Goal: Navigation & Orientation: Find specific page/section

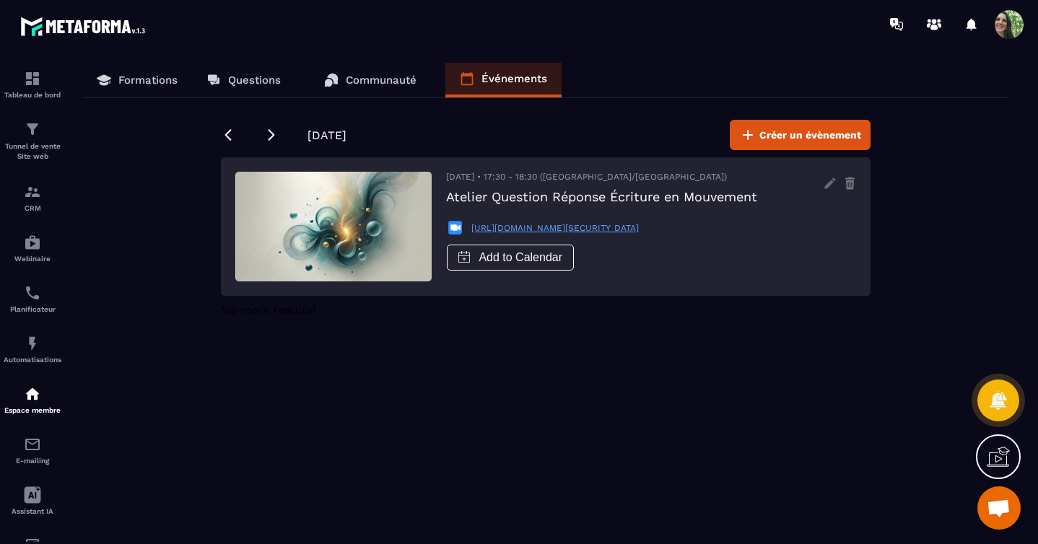
click at [157, 82] on p "Formations" at bounding box center [147, 80] width 59 height 13
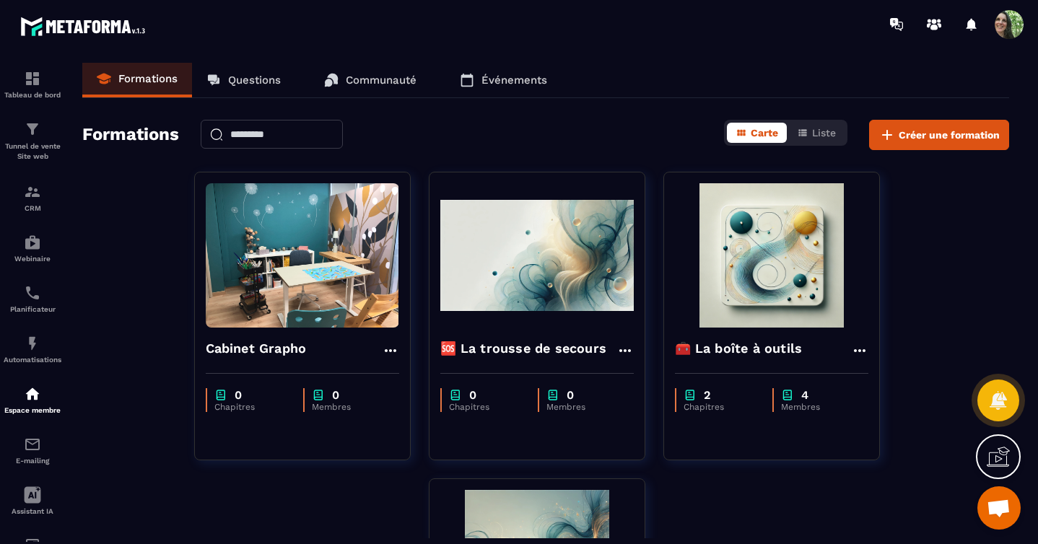
click at [250, 78] on p "Questions" at bounding box center [254, 80] width 53 height 13
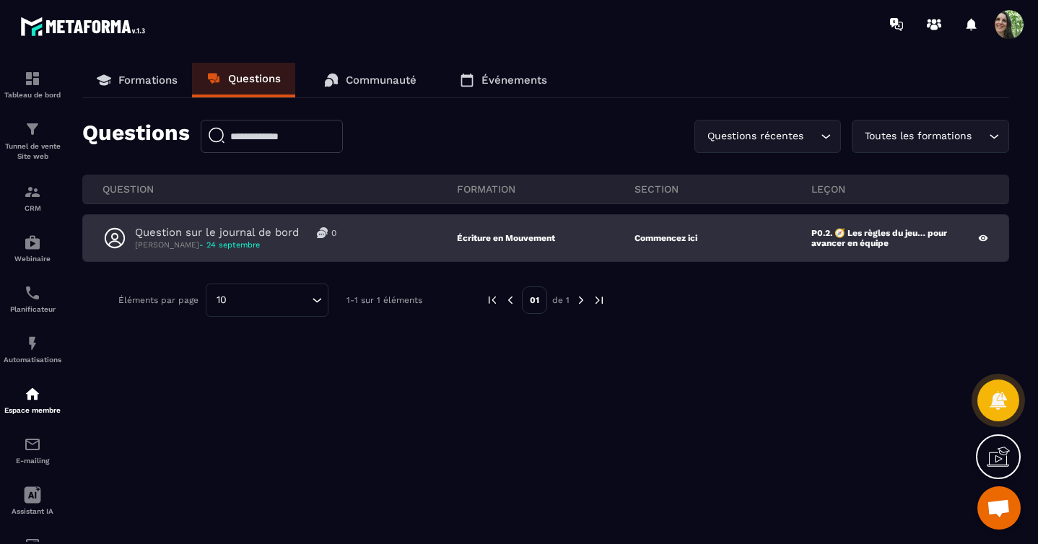
click at [237, 233] on p "Question sur le journal de bord" at bounding box center [217, 233] width 164 height 14
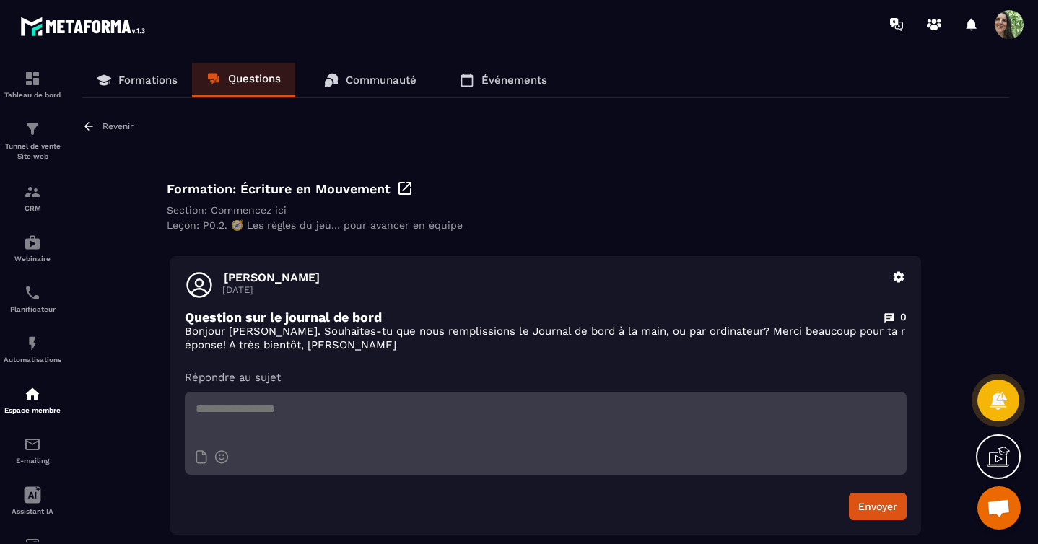
click at [271, 413] on textarea at bounding box center [546, 417] width 722 height 51
click at [375, 76] on p "Communauté" at bounding box center [381, 80] width 71 height 13
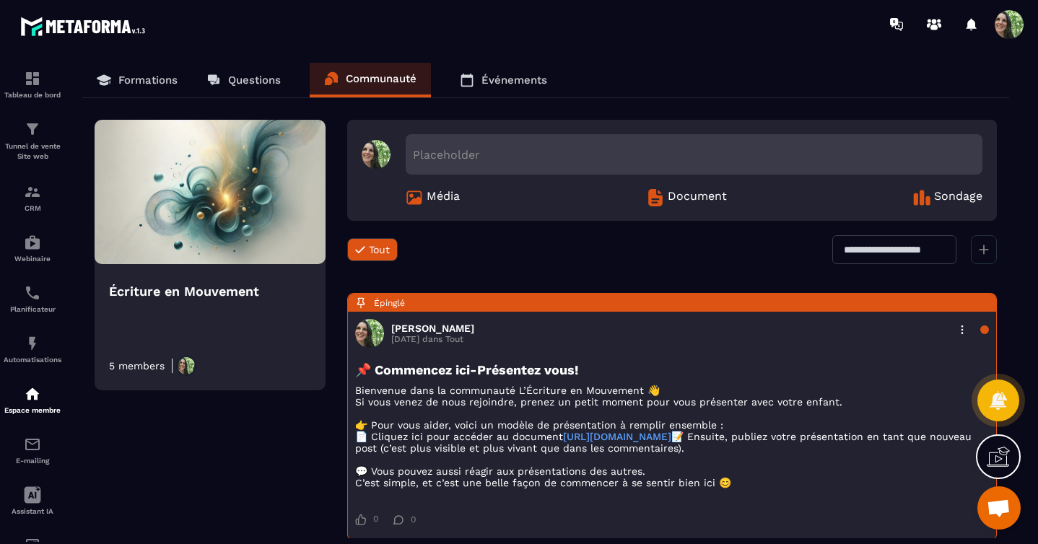
click at [491, 83] on p "Événements" at bounding box center [514, 80] width 66 height 13
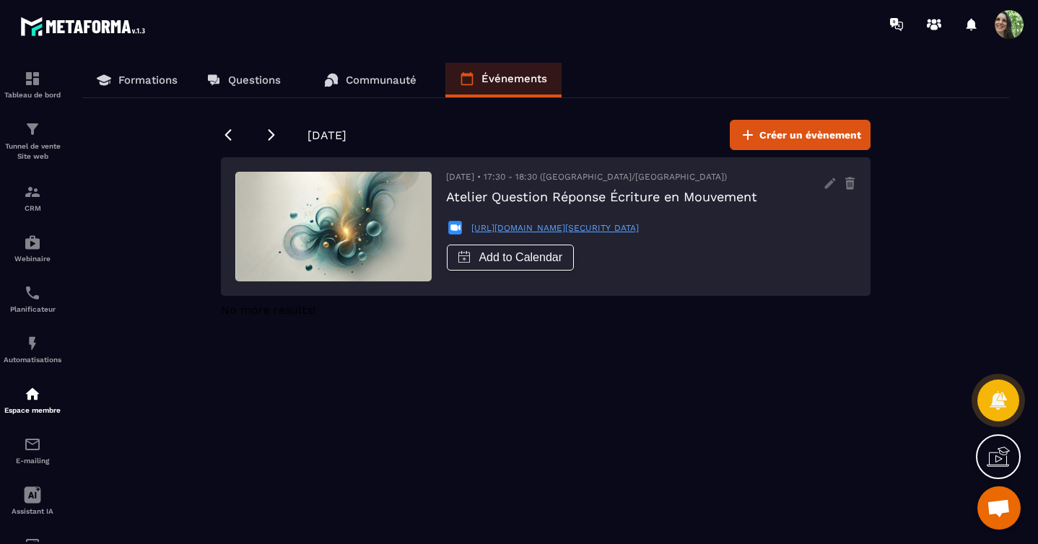
click at [233, 74] on p "Questions" at bounding box center [254, 80] width 53 height 13
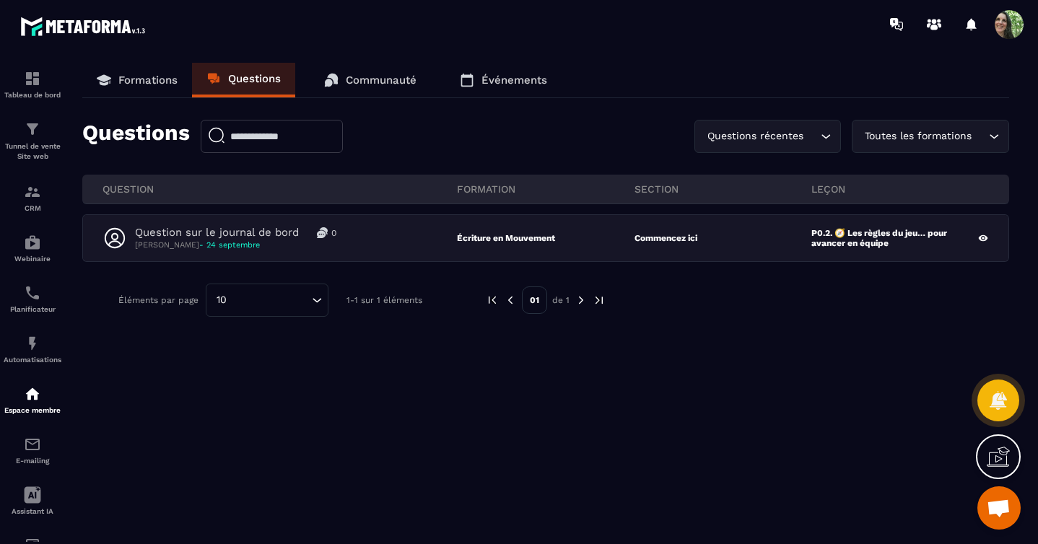
click at [144, 84] on p "Formations" at bounding box center [147, 80] width 59 height 13
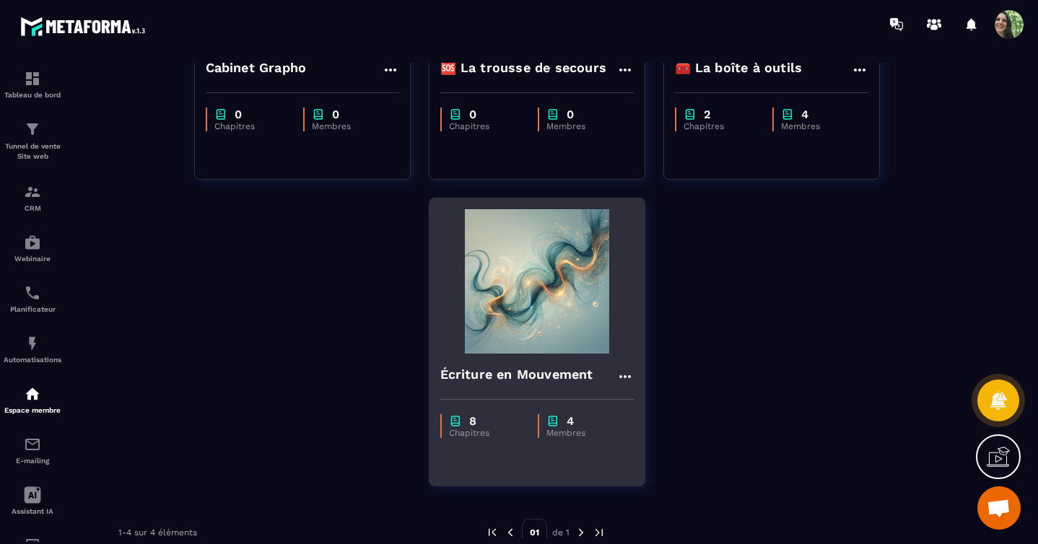
scroll to position [303, 0]
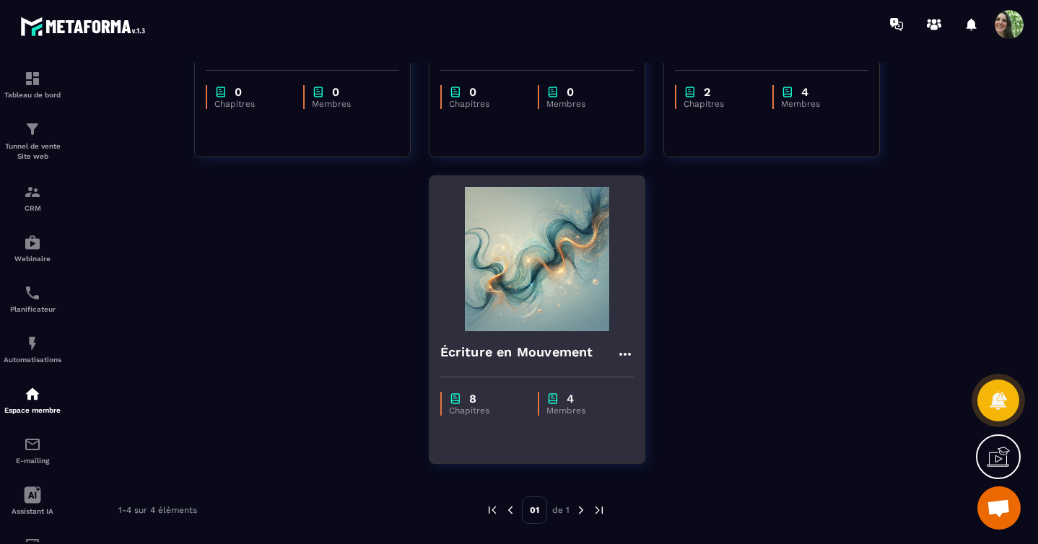
click at [530, 267] on img at bounding box center [536, 259] width 193 height 144
